Goal: Transaction & Acquisition: Purchase product/service

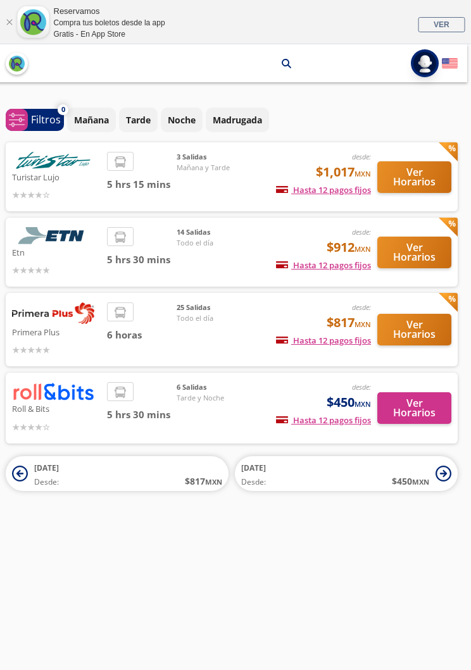
scroll to position [0, 6]
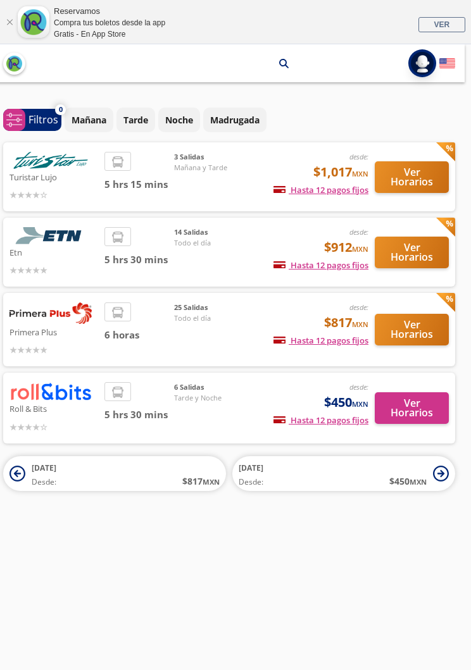
click at [438, 244] on button "Ver Horarios" at bounding box center [412, 253] width 74 height 32
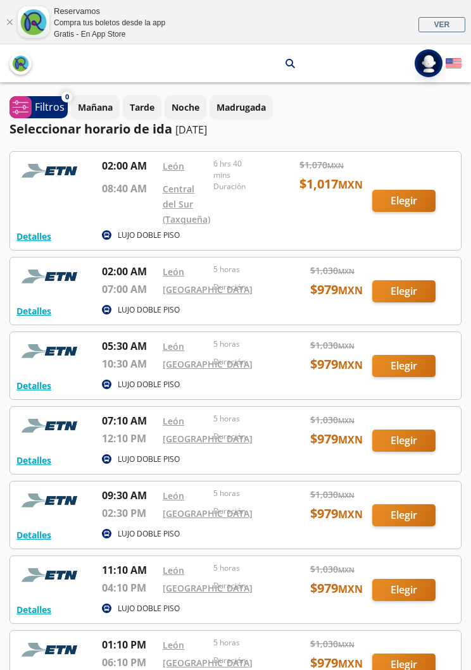
scroll to position [0, 6]
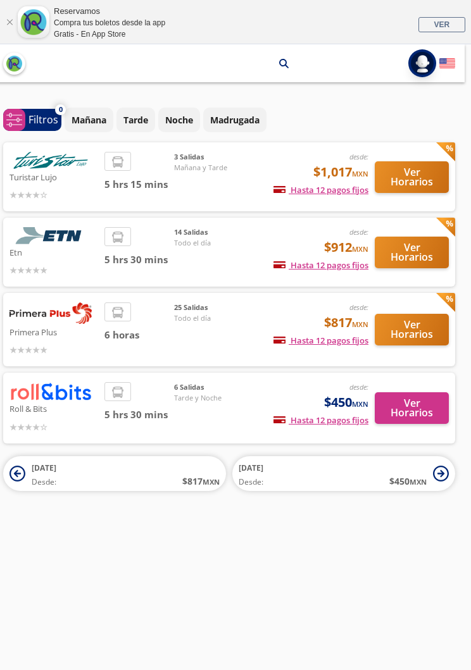
click at [430, 403] on button "Ver Horarios" at bounding box center [412, 408] width 74 height 32
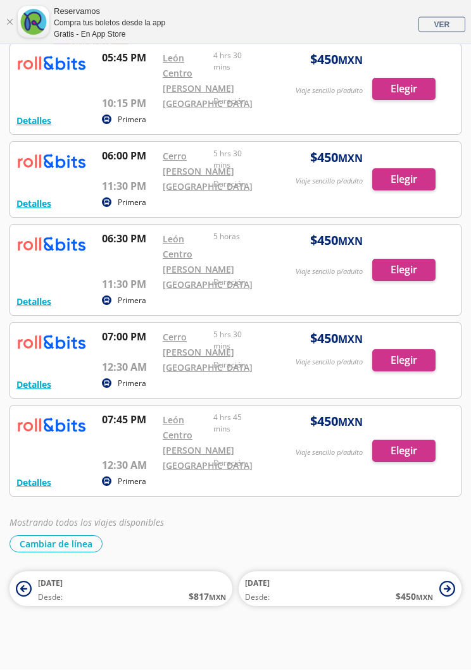
scroll to position [544, 0]
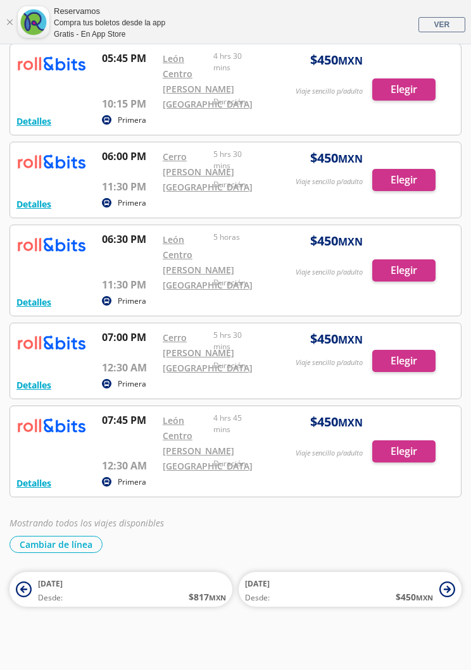
click at [396, 225] on div at bounding box center [235, 270] width 451 height 90
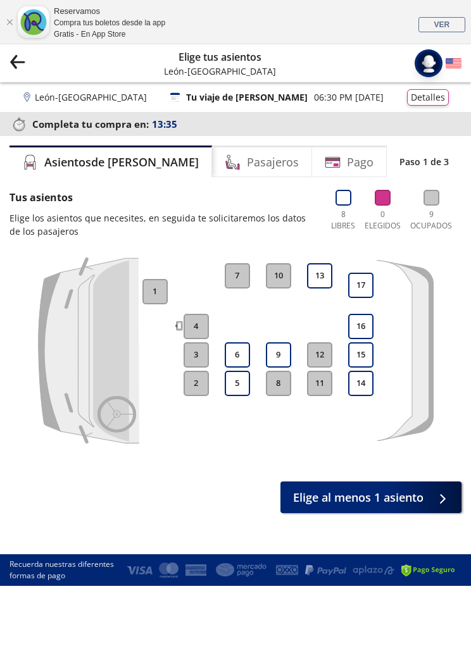
click at [329, 265] on button "13" at bounding box center [319, 275] width 25 height 25
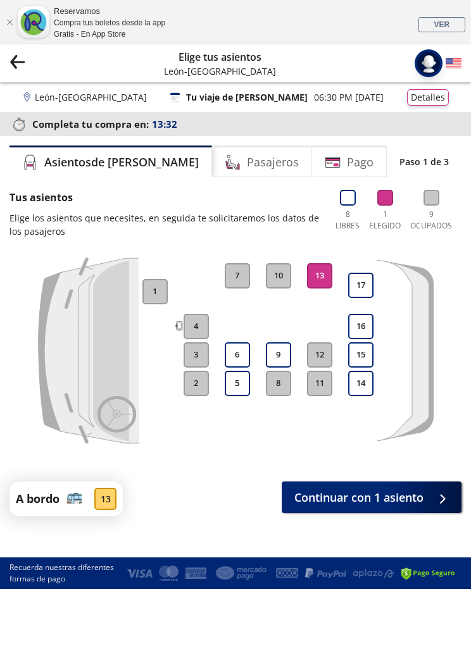
click at [395, 495] on span "Continuar con 1 asiento" at bounding box center [358, 497] width 129 height 17
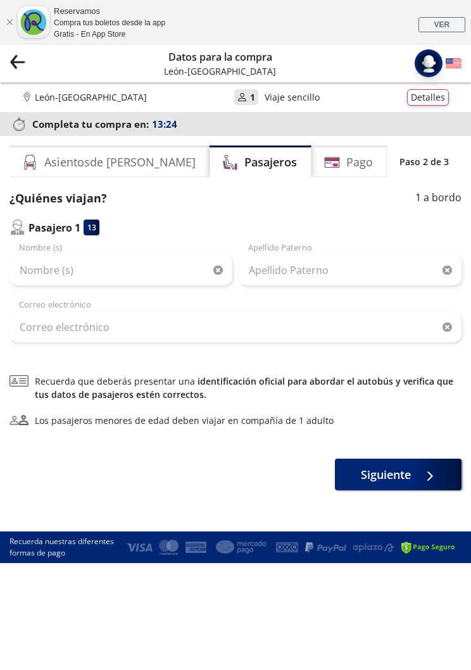
click at [424, 488] on button "Siguiente" at bounding box center [398, 475] width 127 height 32
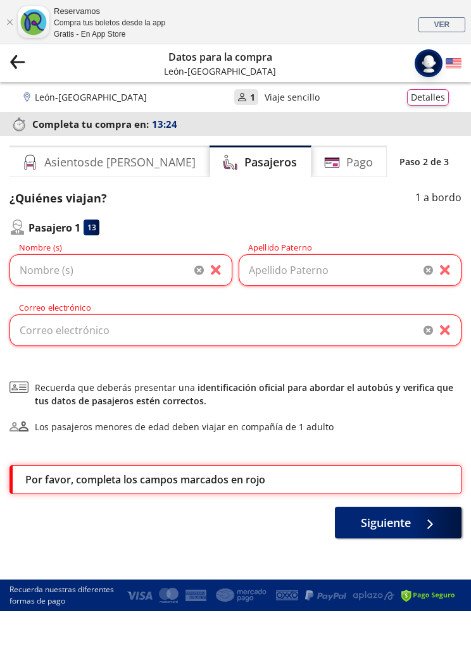
scroll to position [44, 0]
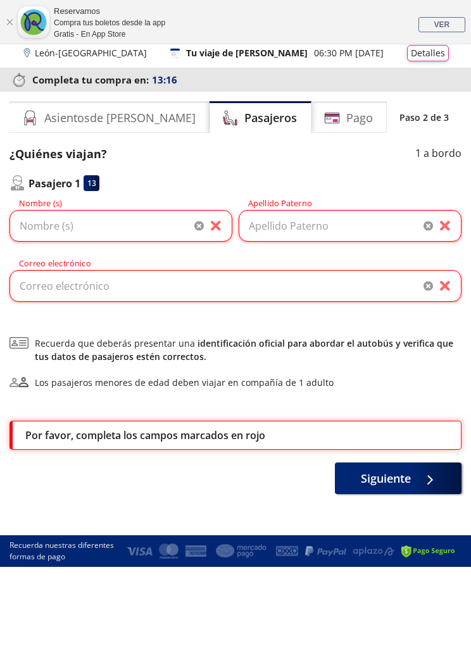
click at [459, 23] on link "VER" at bounding box center [441, 24] width 47 height 15
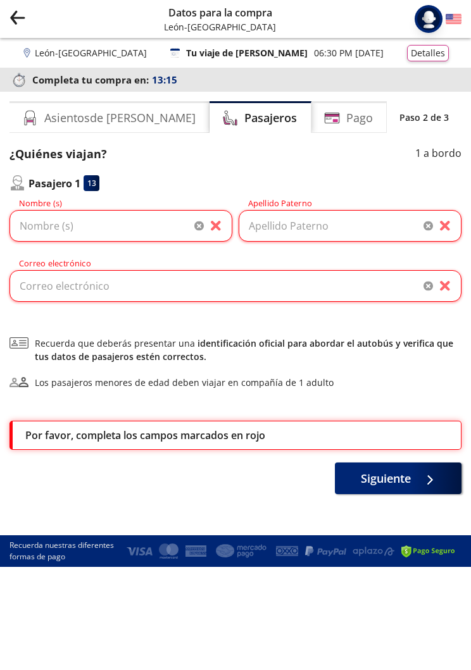
scroll to position [0, 0]
click at [25, 9] on icon "Group 9 Created with Sketch." at bounding box center [17, 17] width 16 height 16
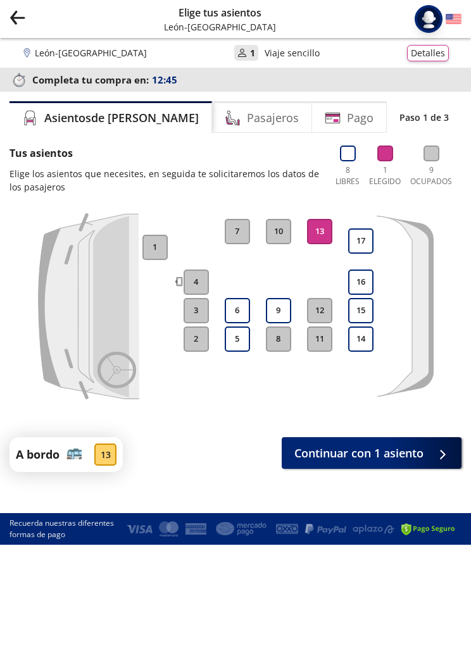
scroll to position [20, 0]
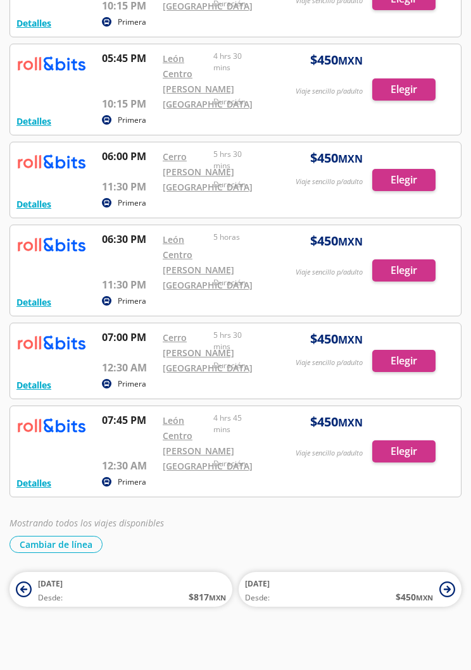
scroll to position [582, 0]
click at [96, 553] on button "Cambiar de línea" at bounding box center [55, 544] width 93 height 17
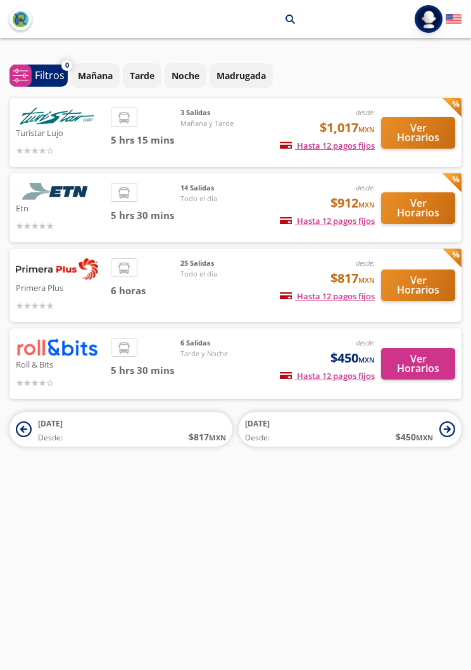
click at [449, 278] on button "Ver Horarios" at bounding box center [418, 286] width 74 height 32
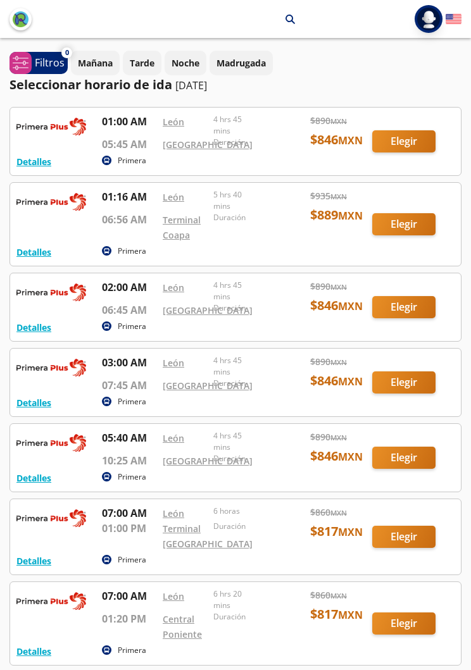
click at [447, 266] on div at bounding box center [235, 224] width 451 height 83
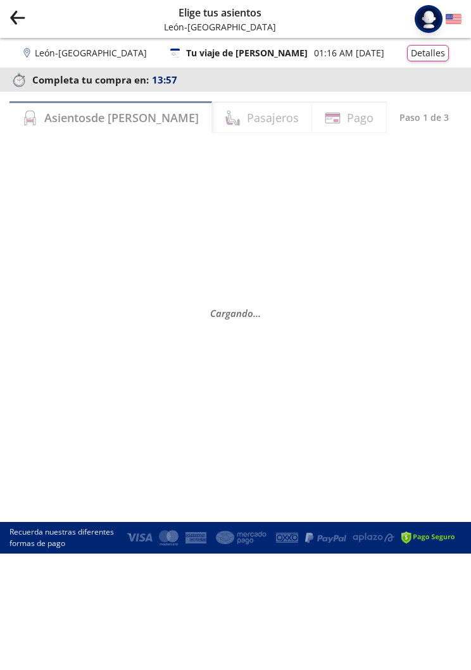
click at [42, 16] on div "Group 9 Created with Sketch. Elige tus asientos León - Ciudad de México Iniciar…" at bounding box center [235, 19] width 471 height 38
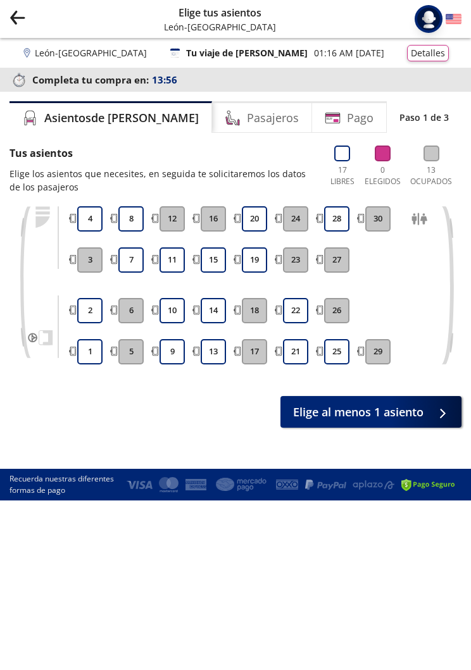
click at [38, 17] on div "Group 9 Created with Sketch. Elige tus asientos León - Ciudad de México Iniciar…" at bounding box center [235, 19] width 471 height 38
click at [39, 22] on div "Group 9 Created with Sketch. Elige tus asientos León - Ciudad de México Iniciar…" at bounding box center [235, 19] width 471 height 38
click at [45, 16] on div "Group 9 Created with Sketch. Elige tus asientos León - Ciudad de México Iniciar…" at bounding box center [235, 19] width 471 height 38
copy p "Elige"
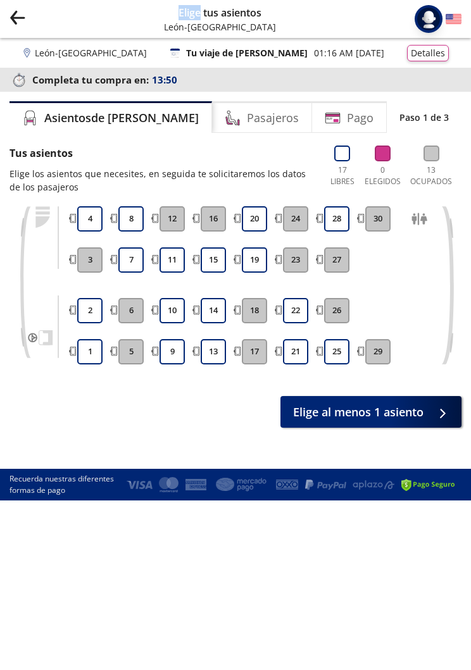
click at [23, 15] on icon "Group 9 Created with Sketch." at bounding box center [17, 17] width 16 height 16
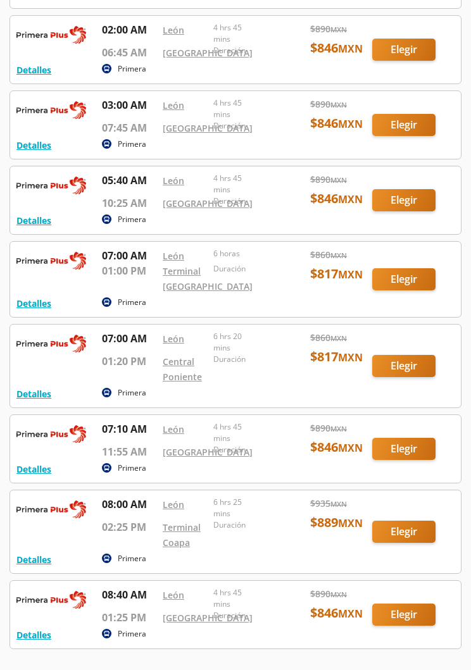
scroll to position [266, 0]
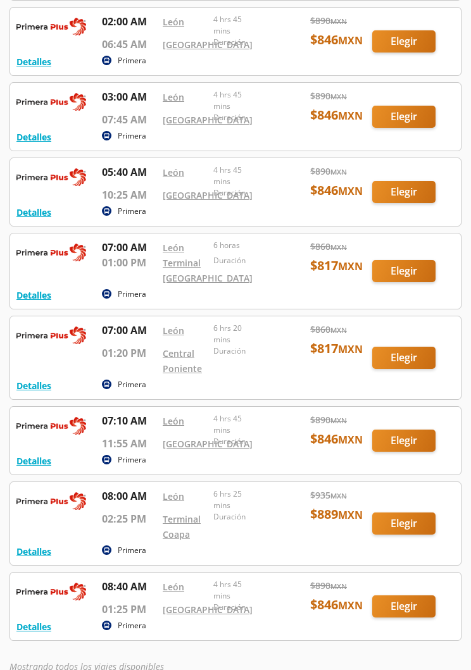
click at [470, 249] on div "0 system-uicons:filtering Filtros chevron Mañana Tarde Noche Madrugada Seleccio…" at bounding box center [235, 268] width 471 height 966
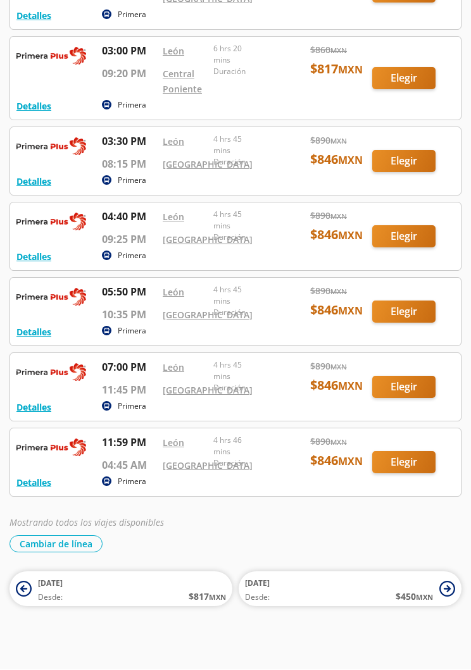
scroll to position [1869, 0]
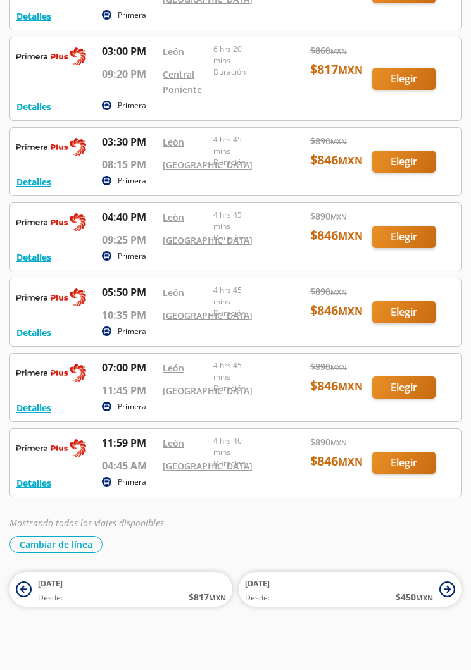
click at [63, 553] on button "Cambiar de línea" at bounding box center [55, 544] width 93 height 17
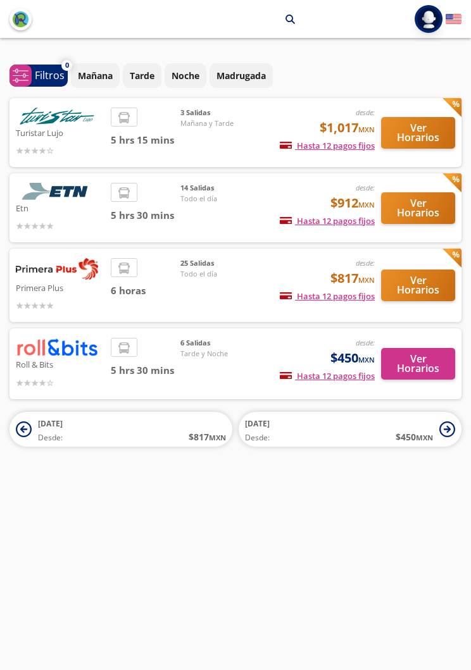
click at [438, 131] on button "Ver Horarios" at bounding box center [418, 133] width 74 height 32
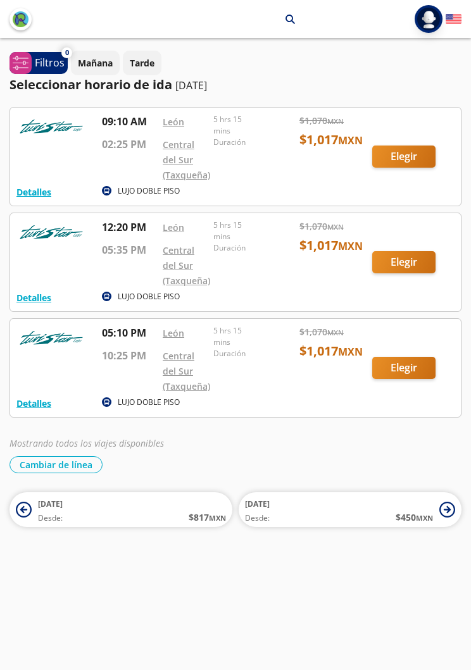
click at [119, 63] on button "Mañana" at bounding box center [95, 63] width 49 height 25
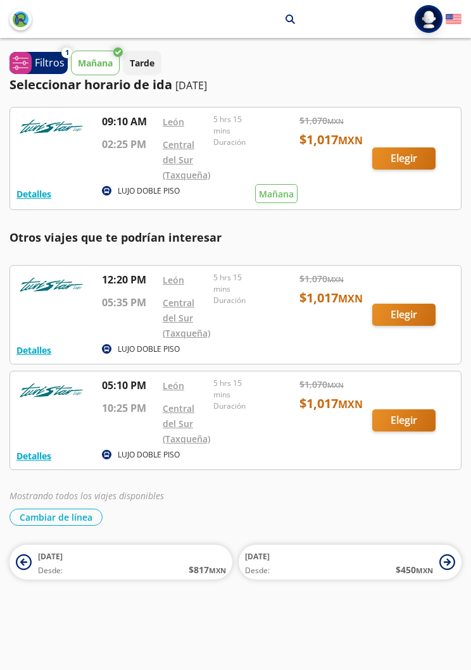
click at [103, 59] on p "Mañana" at bounding box center [95, 62] width 35 height 13
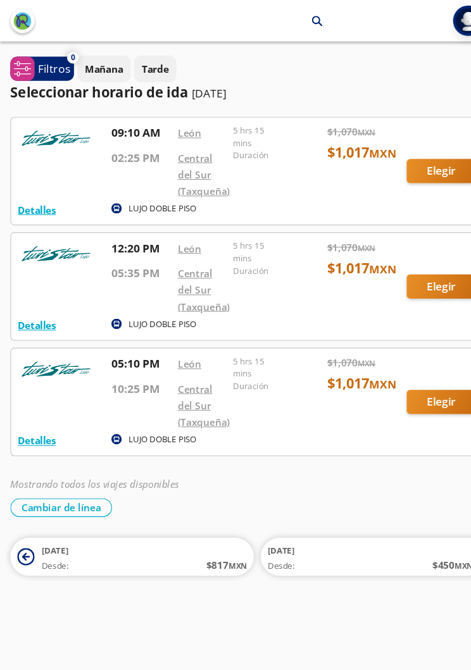
click at [77, 464] on button "Cambiar de línea" at bounding box center [55, 464] width 93 height 17
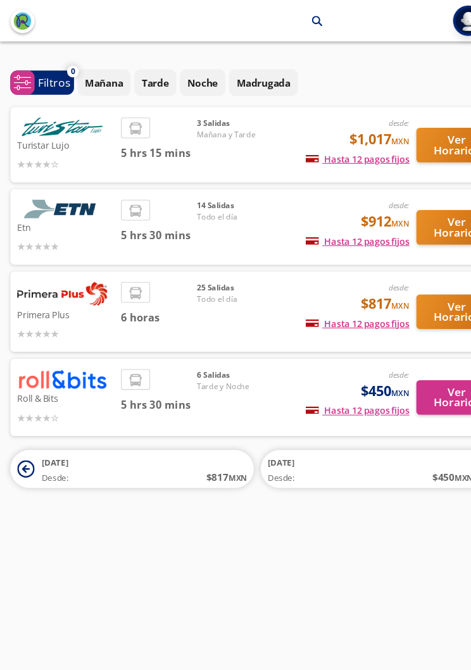
click at [426, 214] on button "Ver Horarios" at bounding box center [418, 208] width 74 height 32
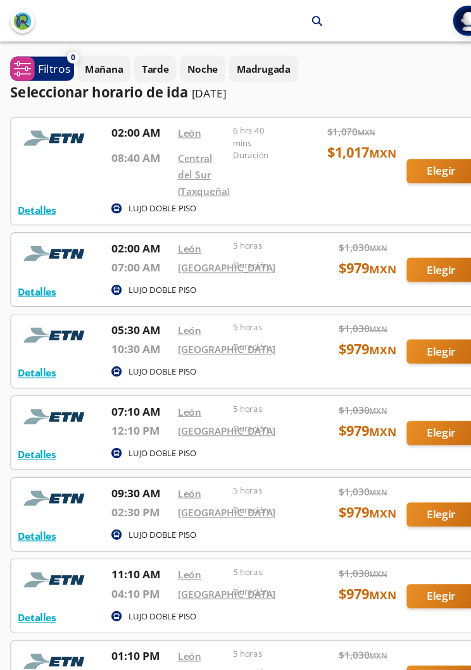
click at [404, 416] on div at bounding box center [235, 396] width 451 height 67
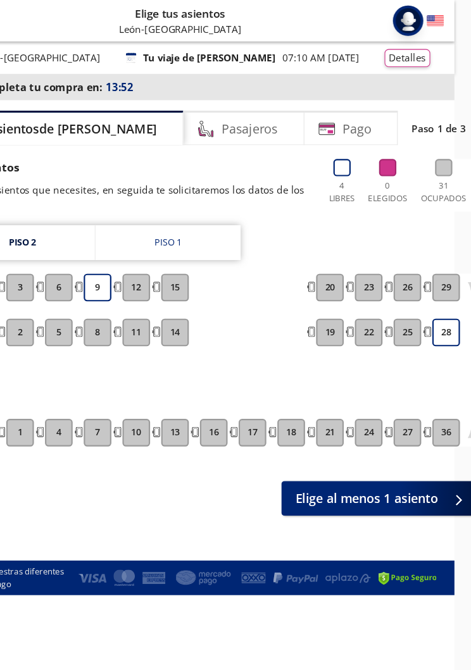
scroll to position [0, 16]
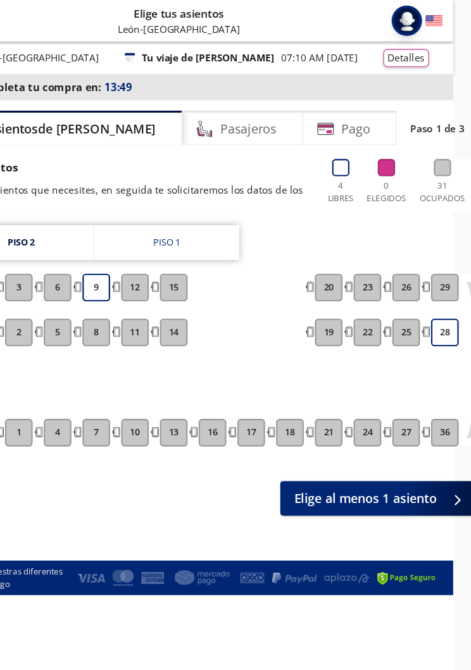
click at [115, 258] on button "9" at bounding box center [127, 263] width 25 height 25
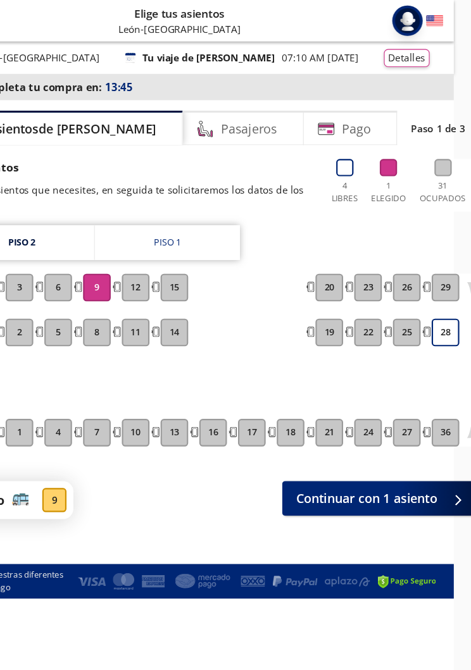
scroll to position [0, 23]
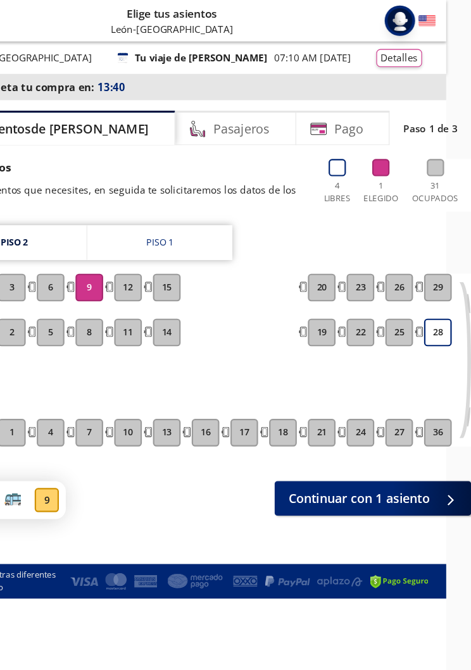
click at [191, 222] on link "Piso 1" at bounding box center [186, 222] width 133 height 32
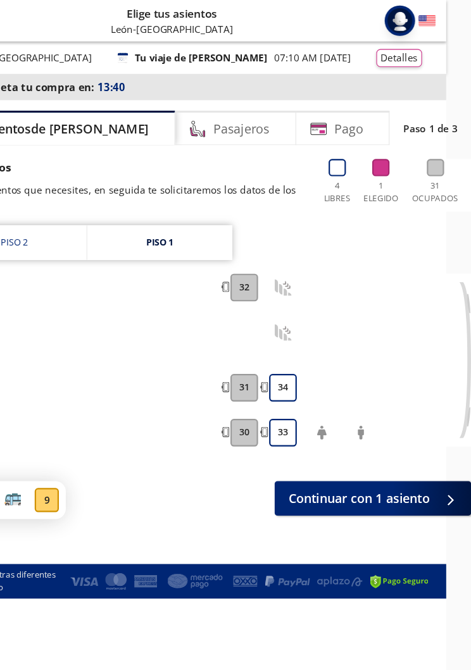
click at [189, 227] on link "Piso 1" at bounding box center [186, 222] width 133 height 32
click at [351, 317] on div "30 31 32 33 34" at bounding box center [245, 330] width 416 height 158
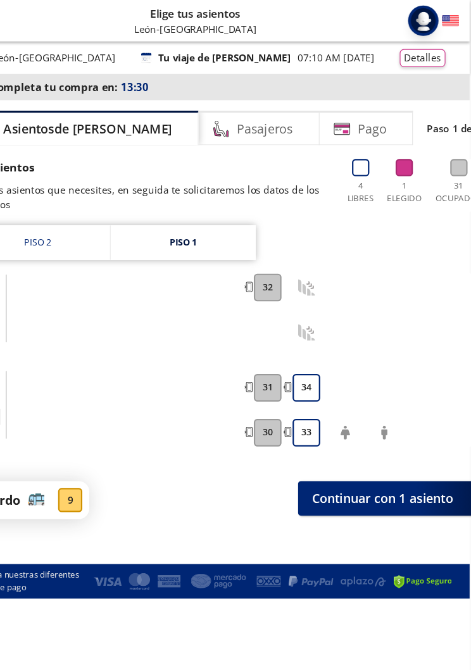
click at [286, 391] on button "33" at bounding box center [298, 395] width 25 height 25
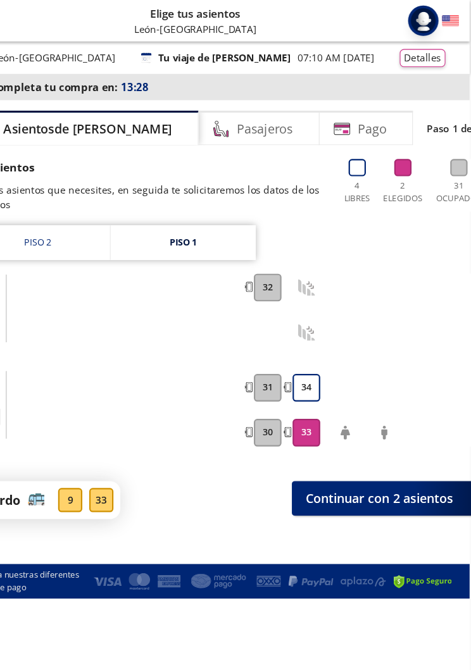
click at [72, 456] on div "9" at bounding box center [83, 458] width 22 height 22
click at [72, 457] on div "9" at bounding box center [83, 458] width 22 height 22
click at [65, 230] on link "Piso 2" at bounding box center [53, 222] width 132 height 32
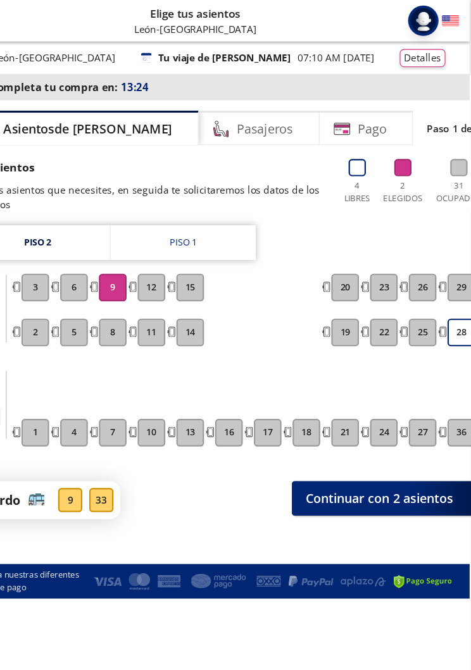
click at [109, 270] on button "9" at bounding box center [121, 263] width 25 height 25
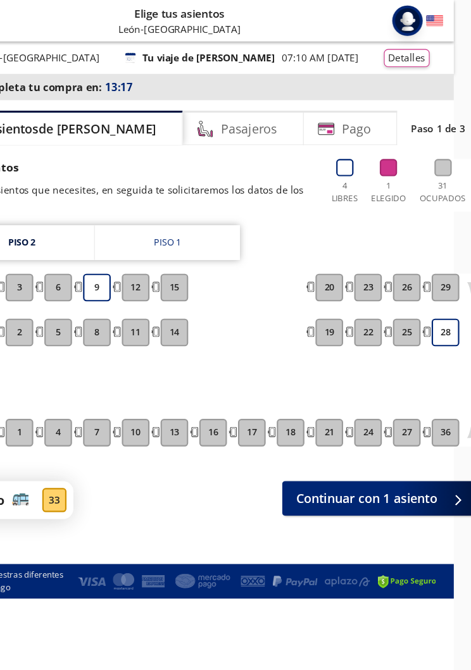
click at [399, 448] on span "Continuar con 1 asiento" at bounding box center [368, 456] width 129 height 17
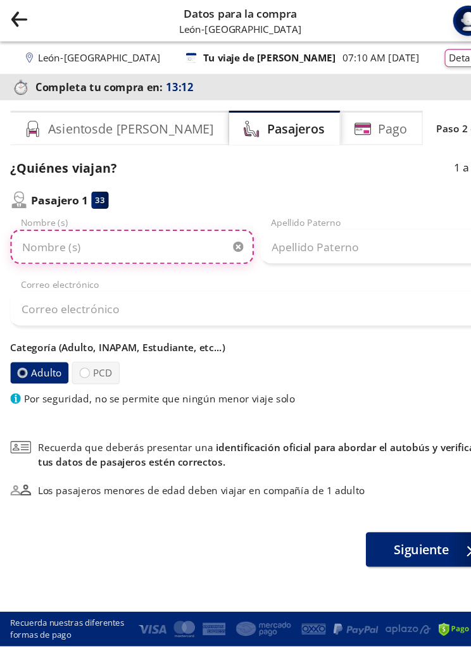
click at [180, 225] on input "Nombre (s)" at bounding box center [120, 226] width 223 height 32
type input "Rosa"
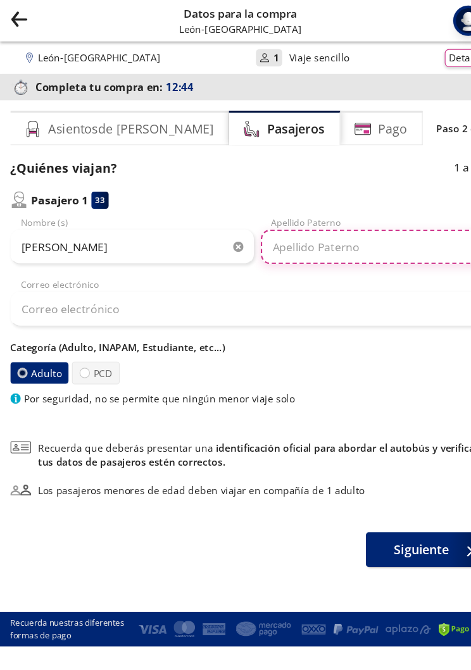
click at [296, 221] on input "Apellido Paterno" at bounding box center [350, 226] width 223 height 32
type input "Sa"
type input "sanchez castellanos iturbe"
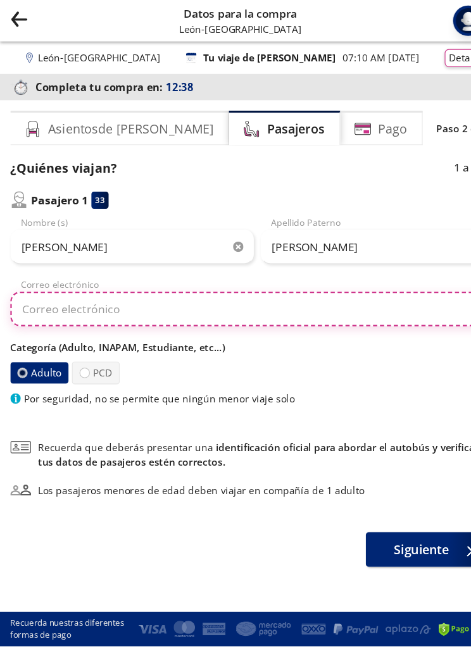
click at [148, 285] on input "Correo electrónico" at bounding box center [235, 283] width 452 height 32
type input "rsanchezcastellanos@gmail.com"
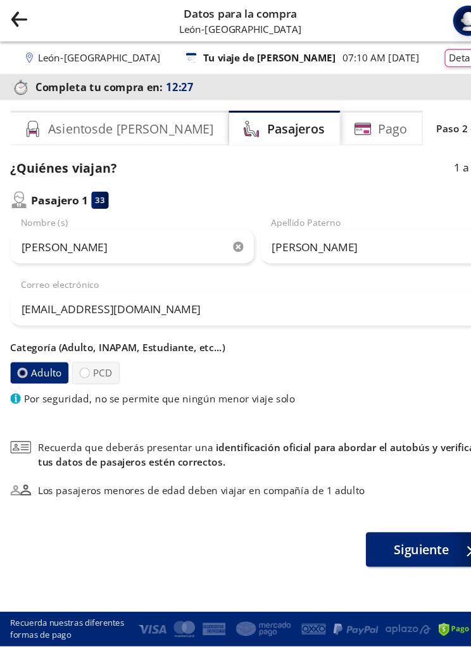
click at [78, 347] on label "PCD" at bounding box center [88, 341] width 44 height 21
click at [78, 345] on input "PCD" at bounding box center [77, 341] width 8 height 8
radio input "true"
radio input "false"
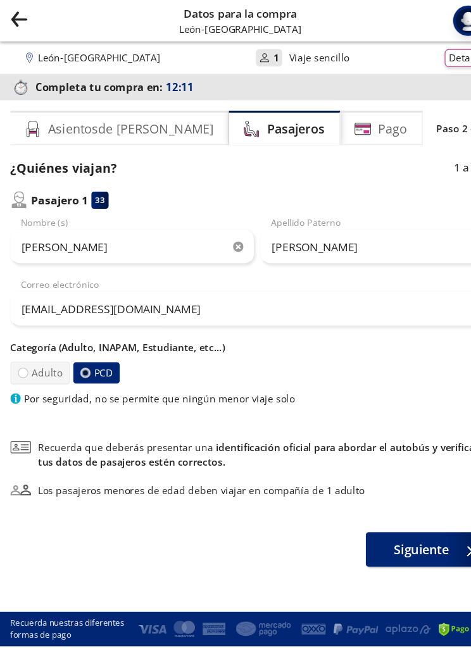
click at [275, 522] on div "Group 9 Created with Sketch. Datos para la compra León - Ciudad de México Inici…" at bounding box center [235, 335] width 471 height 670
click at [368, 500] on span "Siguiente" at bounding box center [386, 503] width 50 height 17
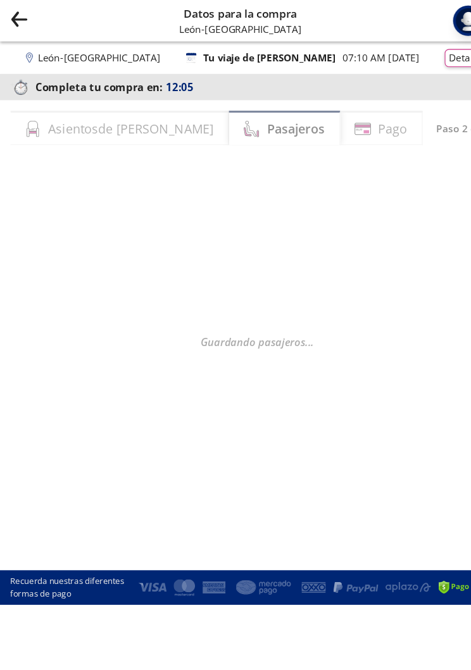
select select "MX"
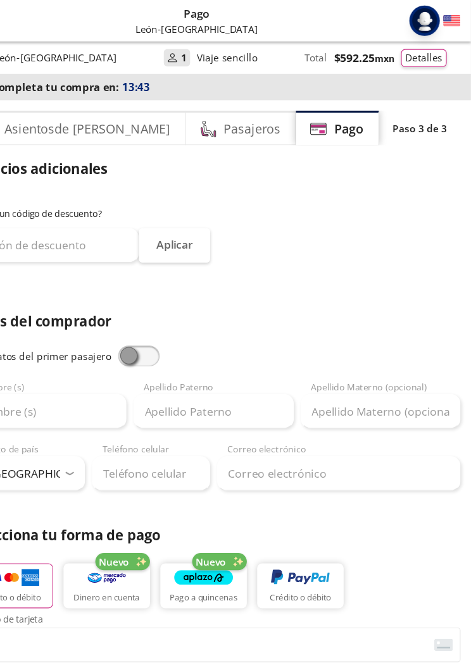
click at [407, 54] on button "Detalles" at bounding box center [428, 53] width 42 height 16
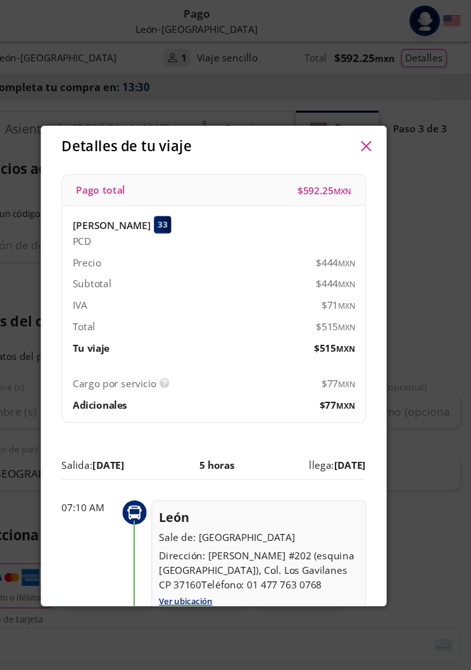
click at [365, 128] on button "button" at bounding box center [374, 134] width 19 height 19
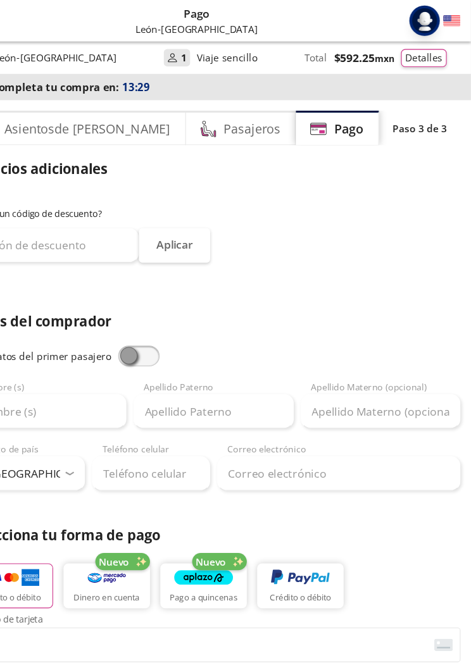
click at [358, 118] on div "Asientos de Ida Pasajeros Pago Paso 3 de 3" at bounding box center [235, 117] width 452 height 32
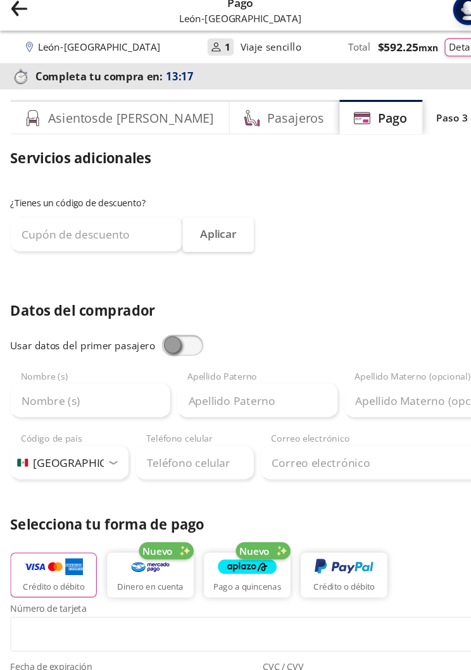
click at [25, 17] on icon "back" at bounding box center [17, 17] width 13 height 1
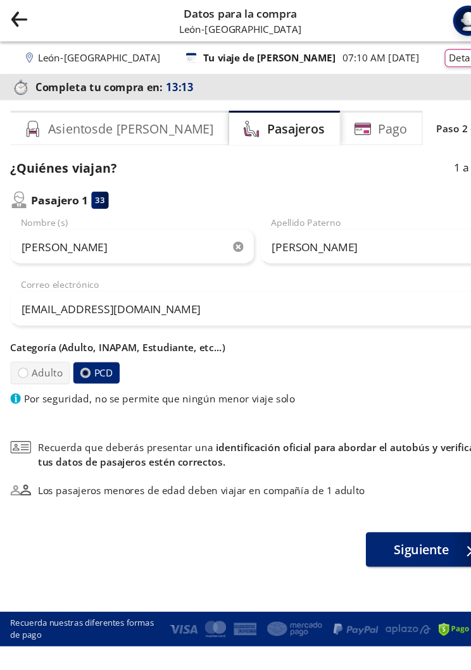
click at [37, 340] on label "Adulto" at bounding box center [36, 341] width 54 height 21
click at [25, 340] on input "Adulto" at bounding box center [21, 341] width 8 height 8
radio input "true"
radio input "false"
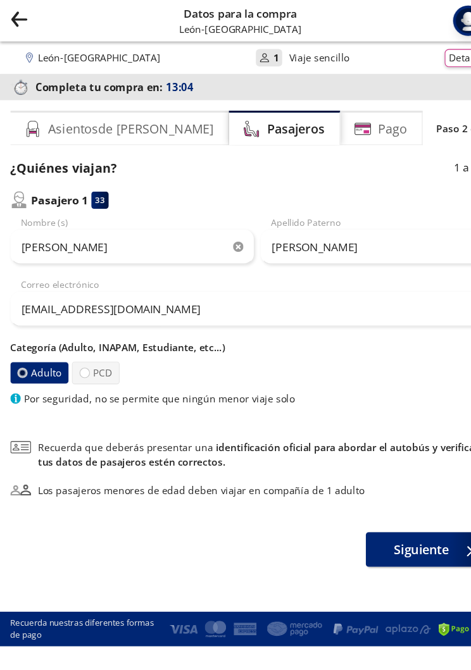
click at [393, 502] on span "Siguiente" at bounding box center [386, 503] width 50 height 17
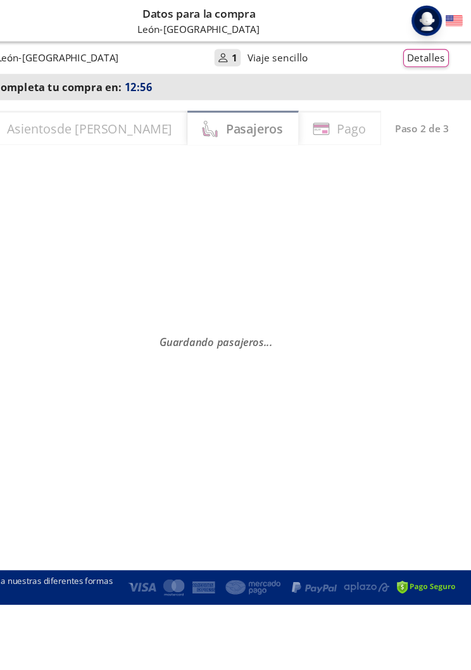
select select "MX"
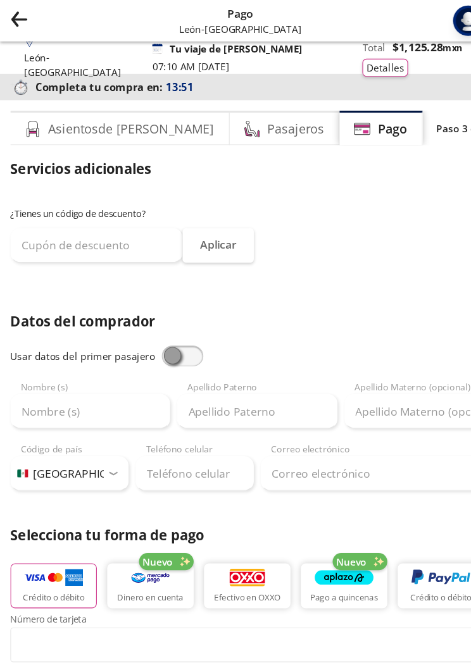
click at [24, 18] on icon "back" at bounding box center [17, 17] width 13 height 1
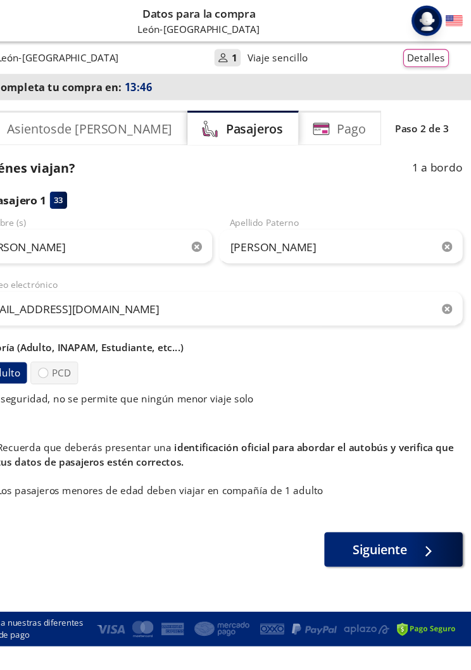
click at [66, 339] on label "PCD" at bounding box center [88, 341] width 44 height 21
click at [73, 339] on input "PCD" at bounding box center [77, 341] width 8 height 8
radio input "true"
radio input "false"
click at [361, 506] on span "Siguiente" at bounding box center [386, 503] width 50 height 17
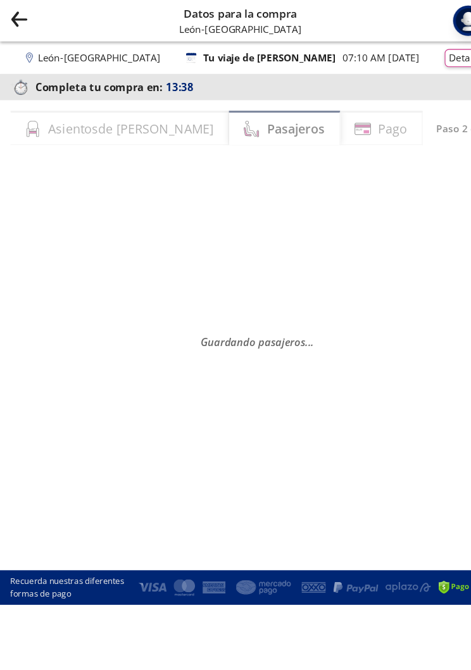
select select "MX"
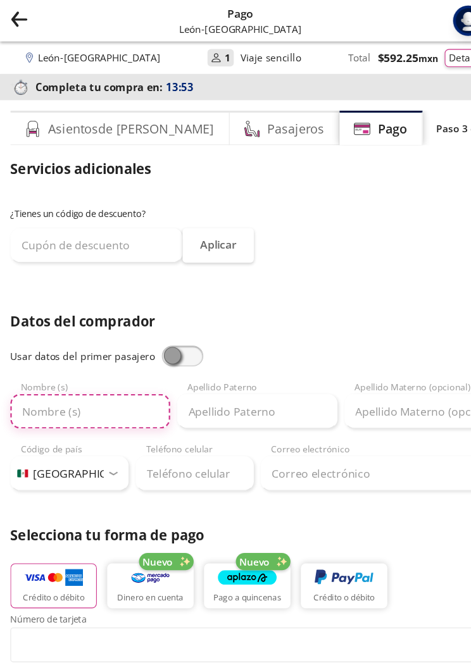
click at [132, 383] on input "Nombre (s)" at bounding box center [82, 377] width 146 height 32
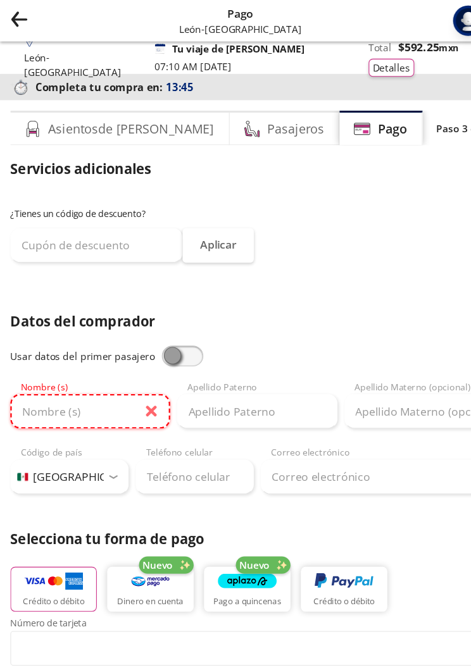
type input "rosa"
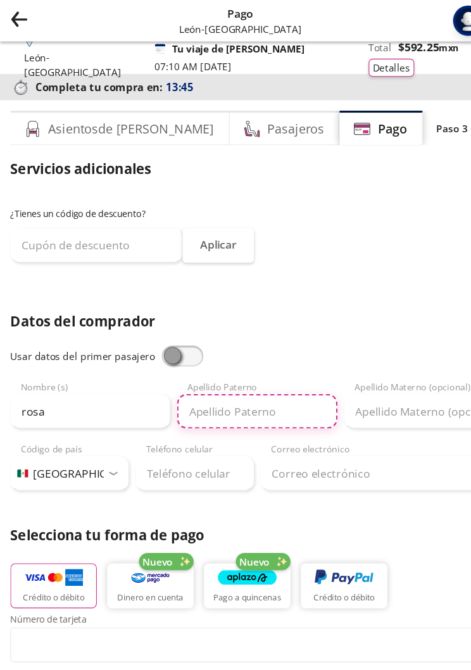
type input "sanchez castellanos iturbe"
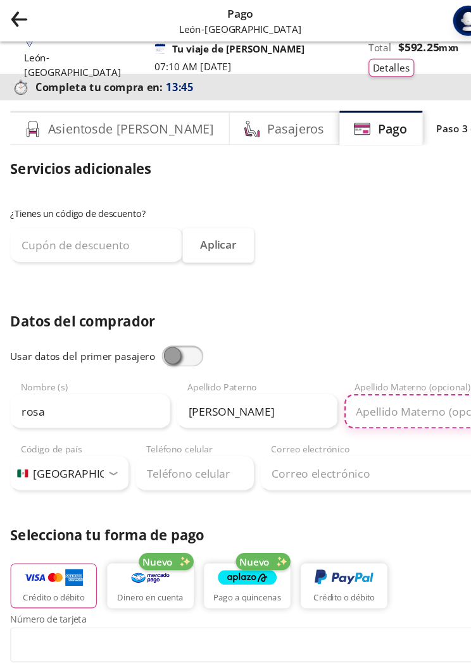
type input "sanchez castellanos iturbe"
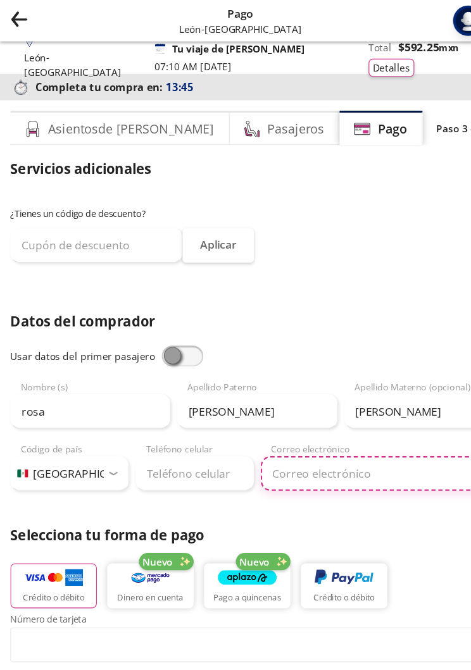
type input "rsanchezcastellanos@gmail.com"
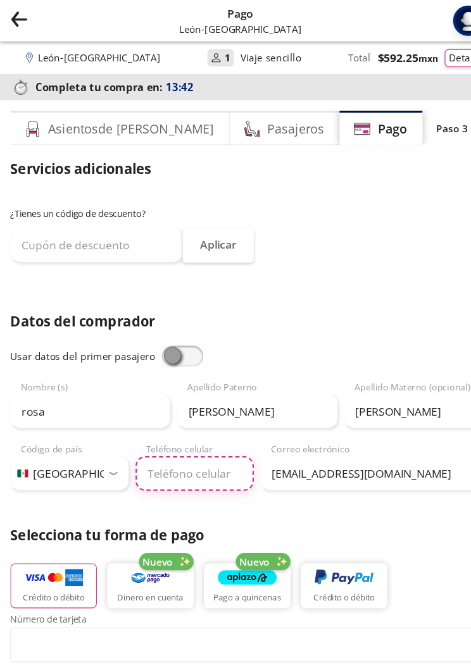
click at [202, 432] on input "Teléfono celular" at bounding box center [178, 434] width 108 height 32
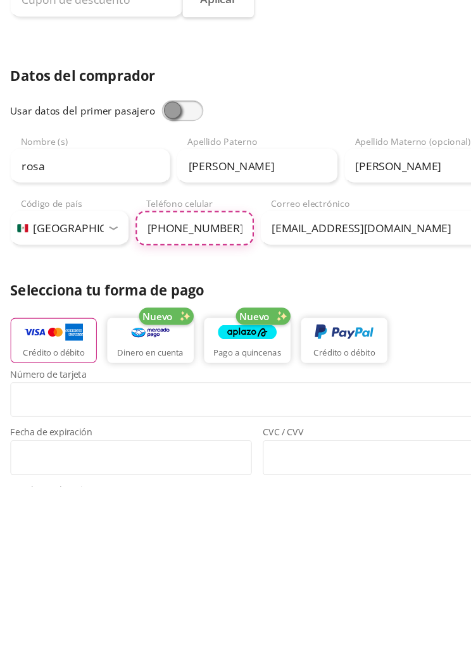
type input "47771129199"
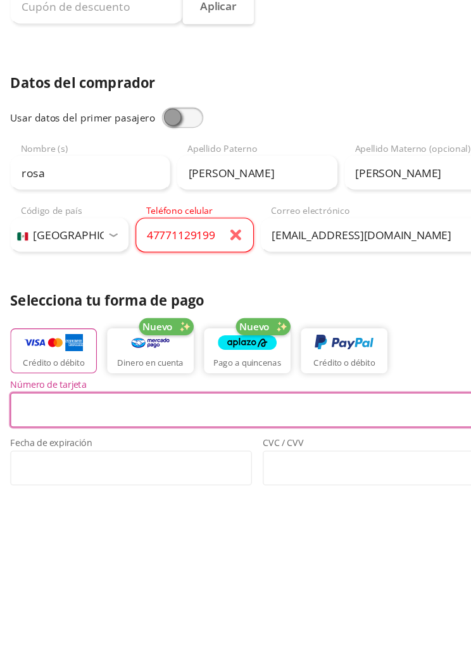
scroll to position [179, 0]
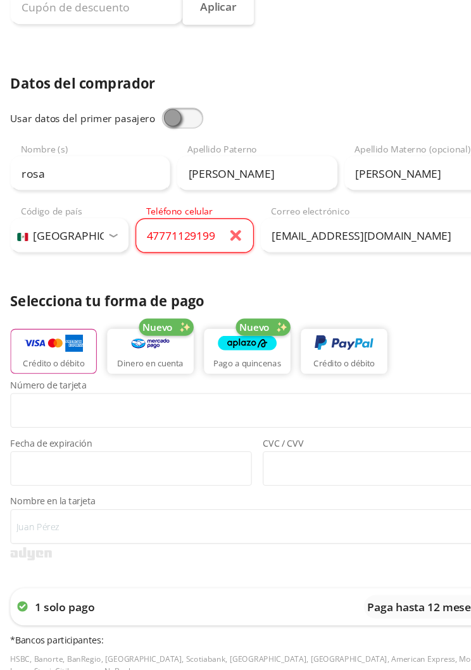
click at [73, 344] on img "button" at bounding box center [49, 353] width 54 height 19
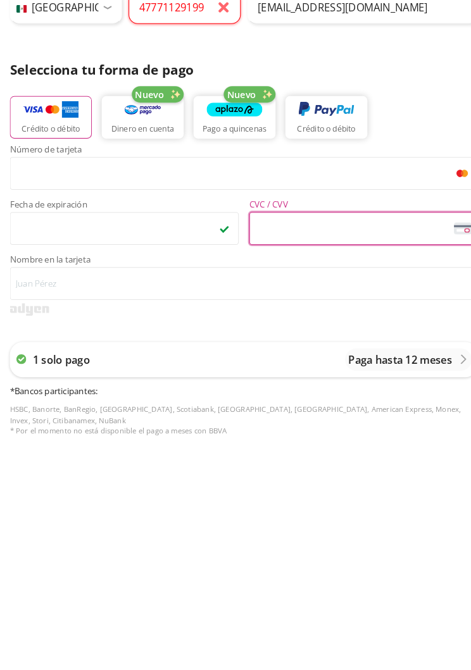
scroll to position [197, 0]
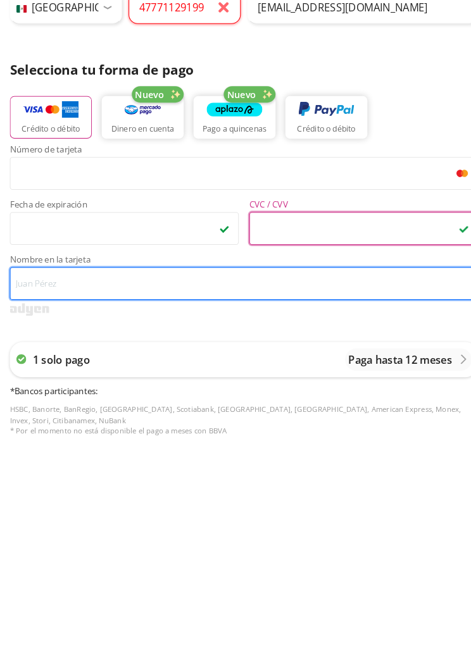
click at [160, 487] on input "Nombre en la tarjeta" at bounding box center [235, 503] width 452 height 32
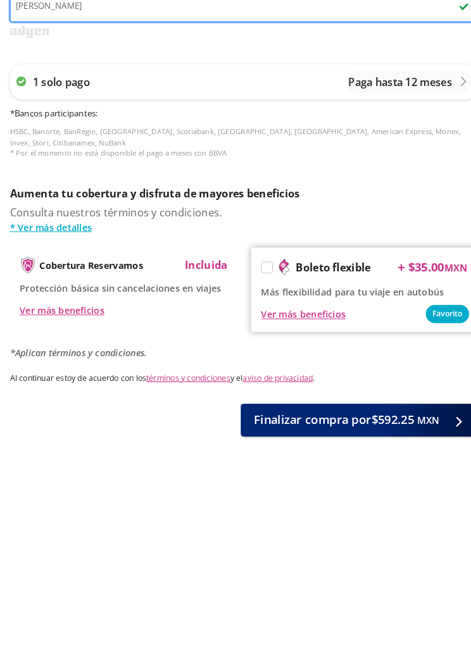
scroll to position [483, 0]
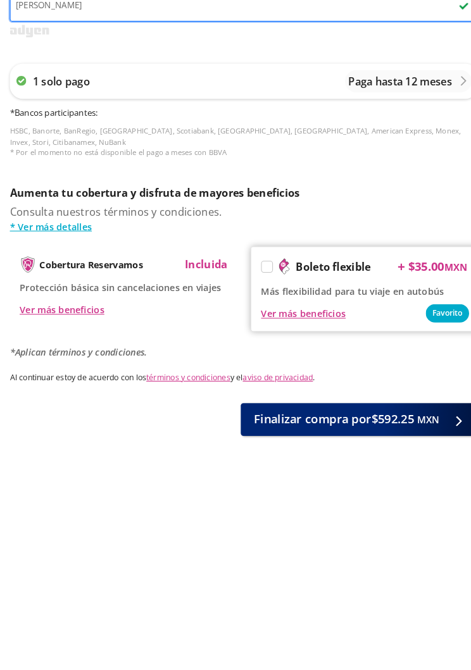
type input "Rosa Sánchez castellanos iturbe"
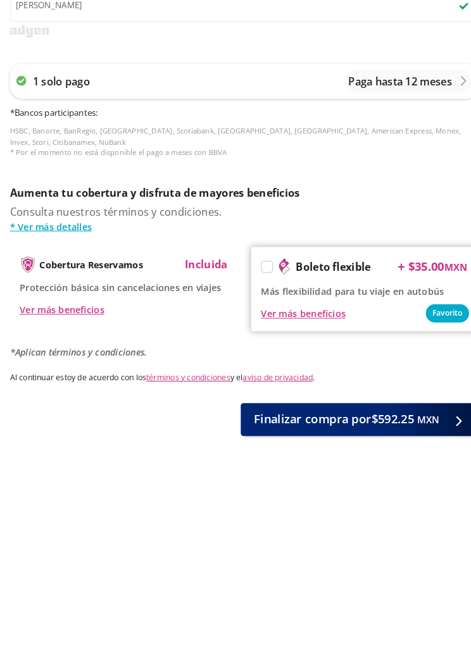
click at [340, 608] on span "Finalizar compra por $592.25 MXN" at bounding box center [334, 616] width 178 height 17
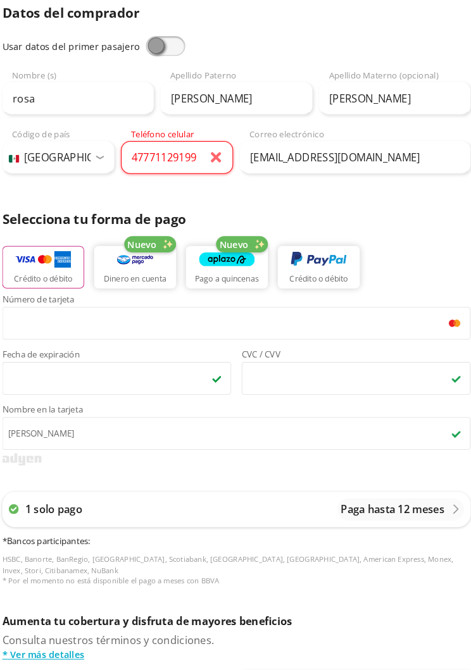
scroll to position [281, 0]
click at [206, 156] on input "47771129199" at bounding box center [178, 153] width 108 height 32
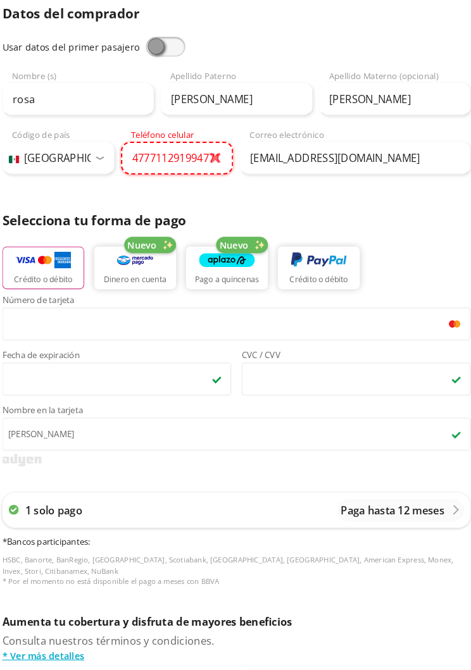
type input "47771129199477112"
type input "1"
type input "477 112 9199"
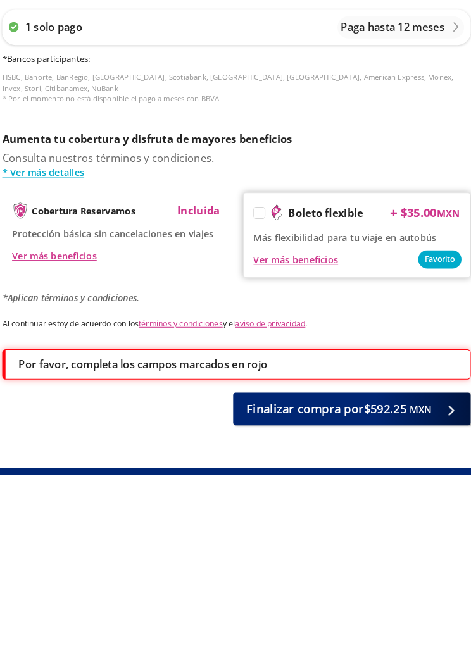
scroll to position [545, 0]
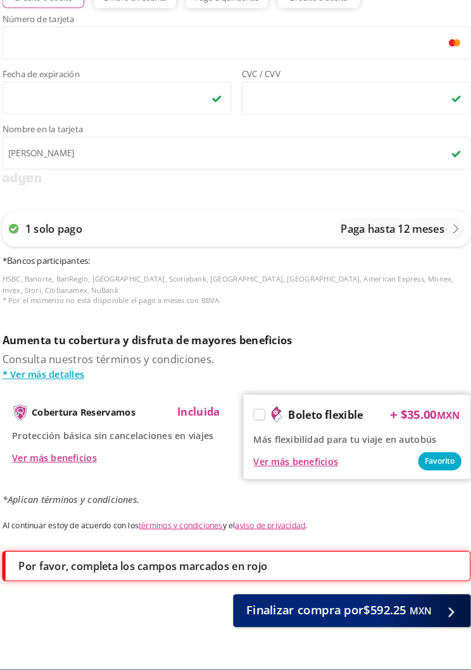
click at [330, 585] on span "Finalizar compra por $592.25 MXN" at bounding box center [334, 593] width 178 height 17
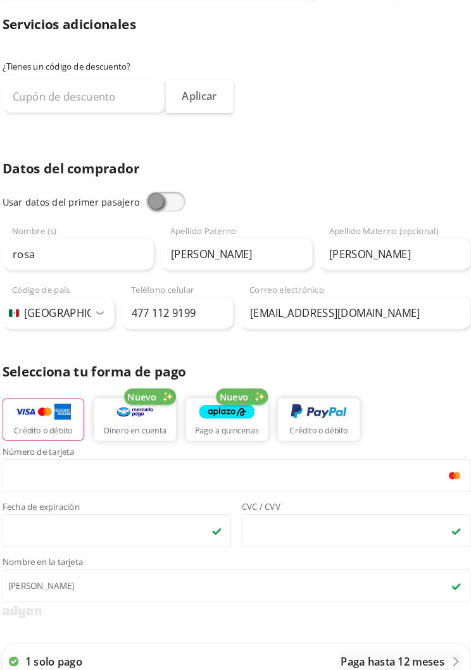
scroll to position [0, 0]
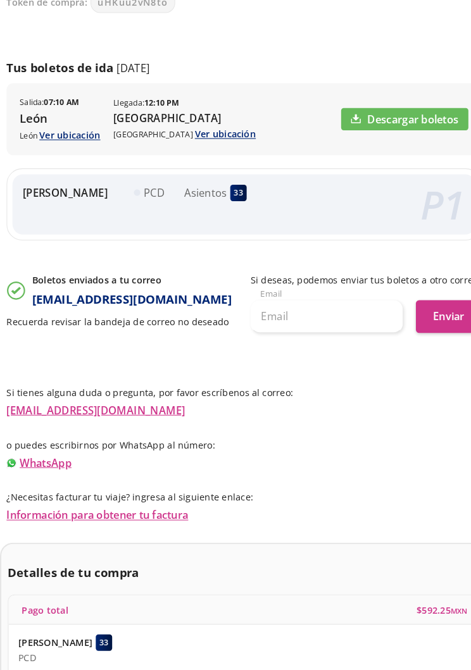
scroll to position [185, 0]
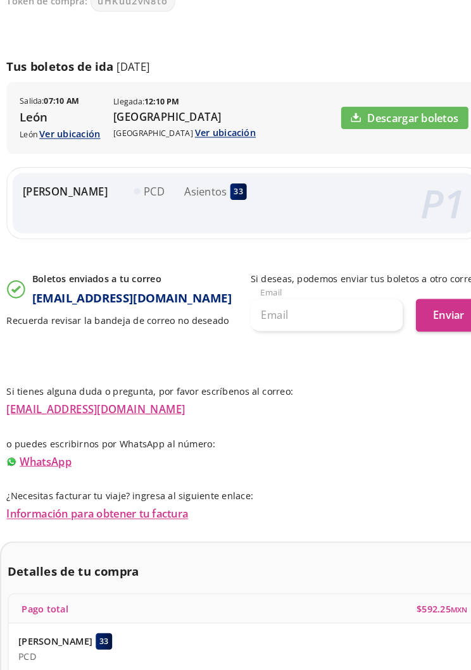
click at [400, 111] on link "Descargar boletos" at bounding box center [390, 119] width 123 height 22
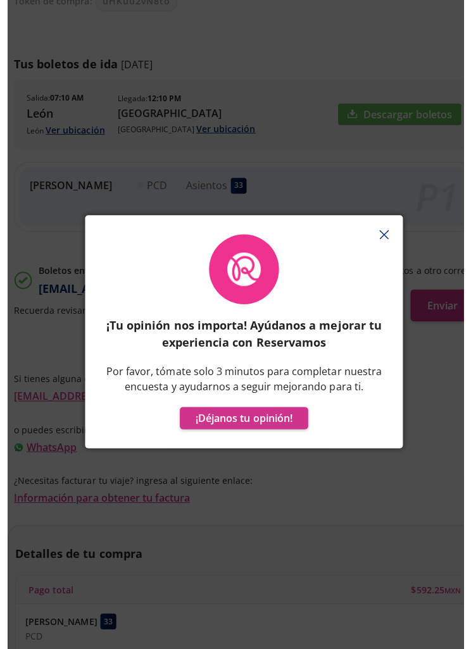
scroll to position [169, 0]
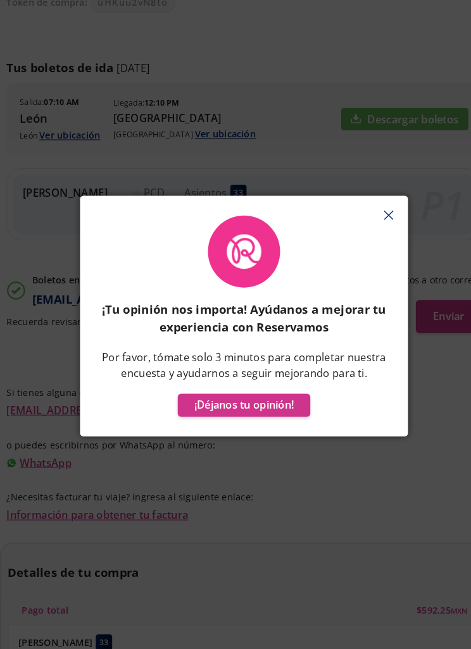
click at [373, 218] on button "button" at bounding box center [374, 227] width 19 height 19
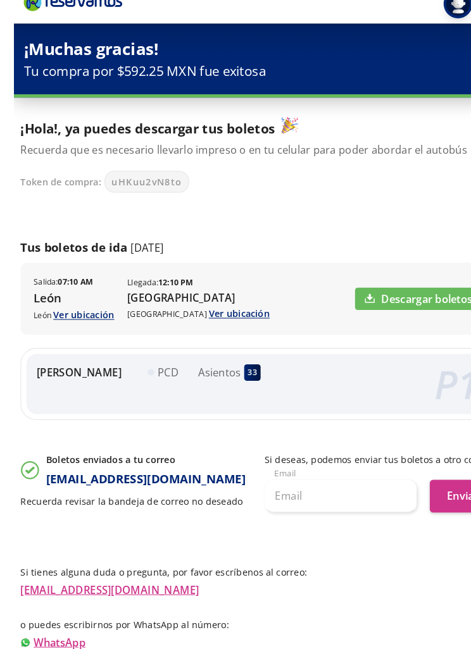
scroll to position [0, 0]
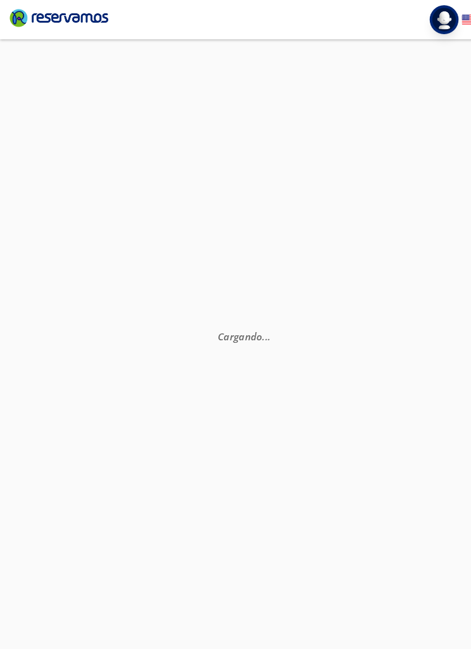
scroll to position [96, 0]
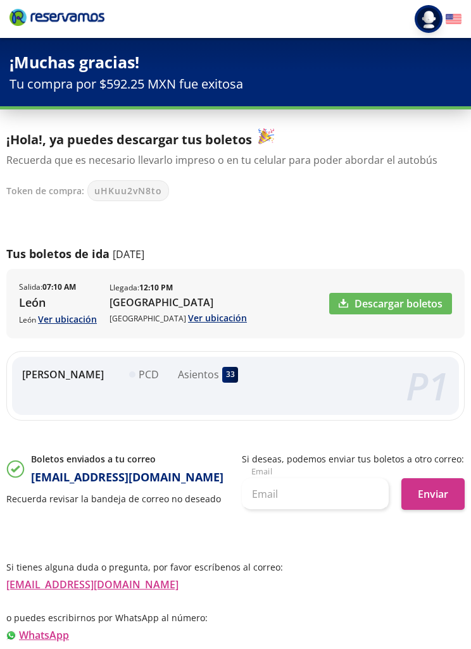
scroll to position [83, 0]
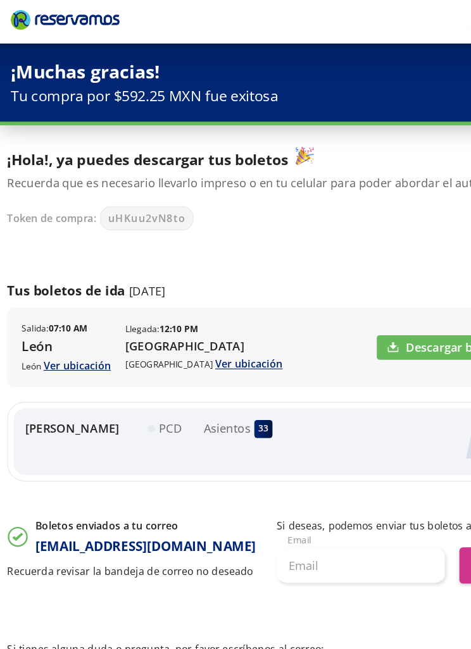
scroll to position [83, 0]
click at [409, 215] on div "¡Hola!, ya puedes descargar tus boletos Recuerda que es necesario llevarlo impr…" at bounding box center [235, 322] width 458 height 389
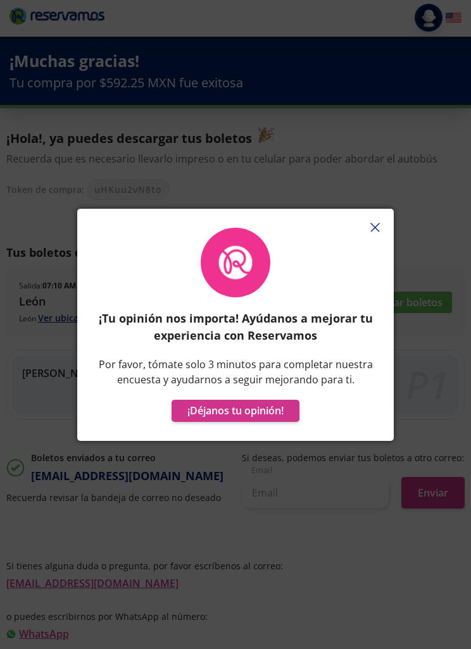
scroll to position [8, 0]
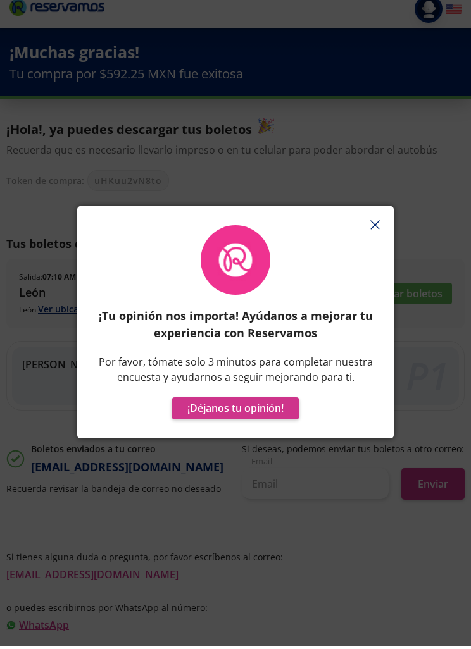
click at [281, 422] on button "¡Déjanos tu opinión!" at bounding box center [235, 411] width 128 height 22
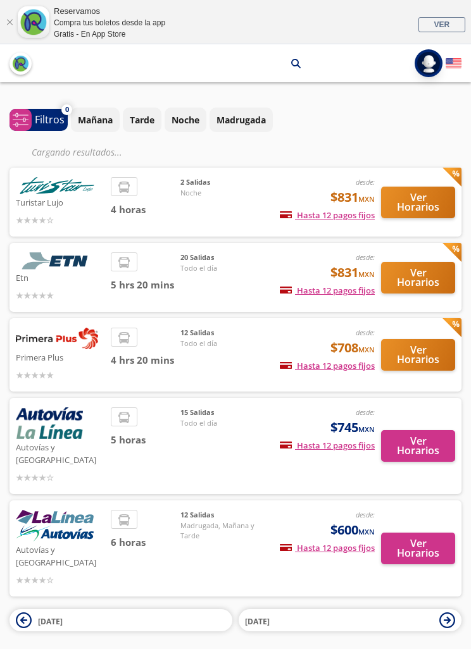
click at [443, 275] on button "Ver Horarios" at bounding box center [418, 278] width 74 height 32
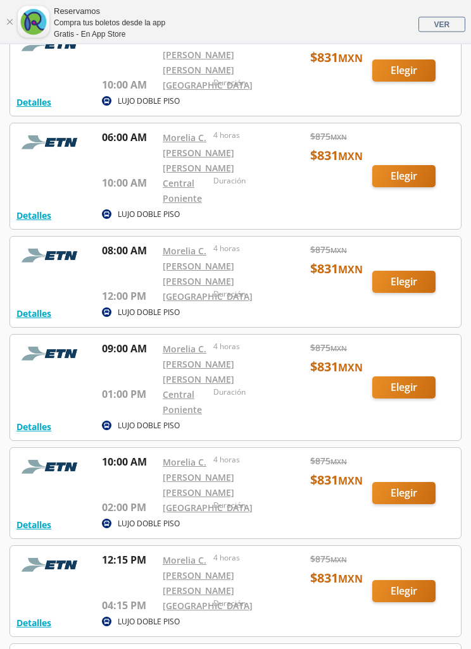
scroll to position [451, 0]
